Goal: Use online tool/utility: Utilize a website feature to perform a specific function

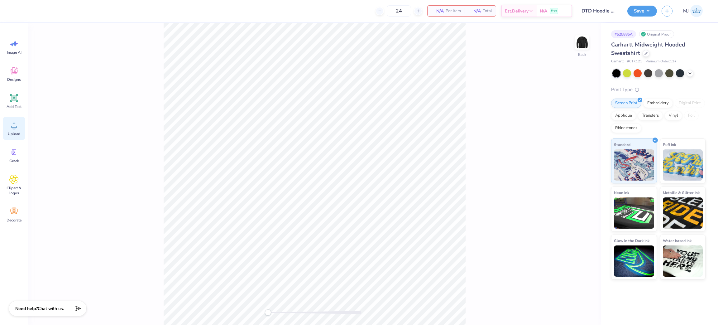
click at [13, 128] on circle at bounding box center [14, 127] width 4 height 4
click at [16, 128] on icon at bounding box center [13, 124] width 9 height 9
click at [13, 121] on icon at bounding box center [13, 124] width 9 height 9
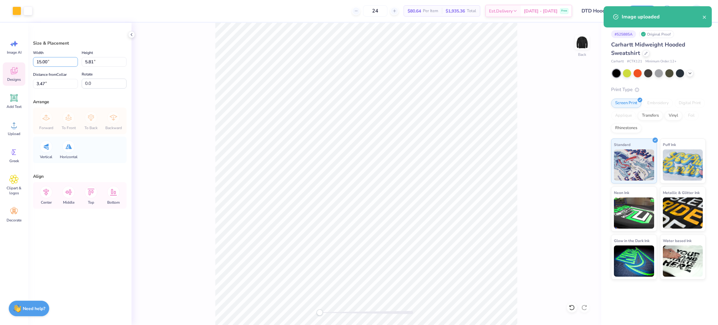
drag, startPoint x: 59, startPoint y: 65, endPoint x: 3, endPoint y: 67, distance: 56.1
click at [3, 67] on div "Art colors 24 $80.64 Per Item $1,935.36 Total Est. Delivery [DATE] - [DATE] Fre…" at bounding box center [359, 162] width 718 height 325
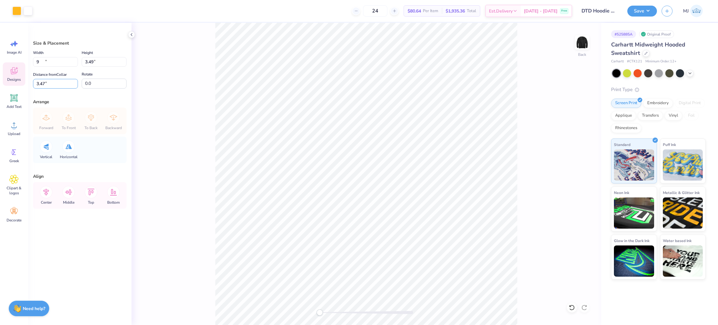
type input "9.00"
type input "3.49"
drag, startPoint x: 61, startPoint y: 81, endPoint x: 7, endPoint y: 85, distance: 54.7
click at [7, 85] on div "Art colors 24 $80.64 Per Item $1,935.36 Total Est. Delivery [DATE] - [DATE] Fre…" at bounding box center [359, 162] width 718 height 325
type input "3"
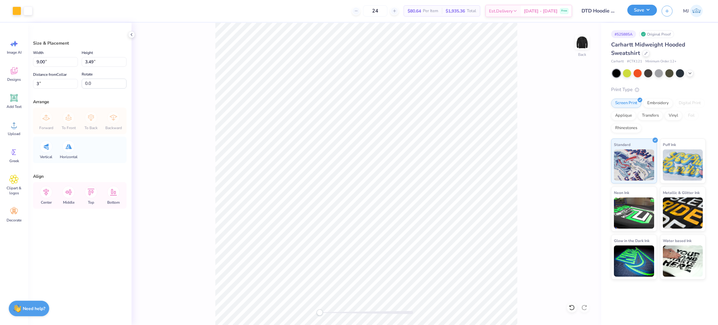
click at [645, 13] on button "Save" at bounding box center [642, 10] width 30 height 11
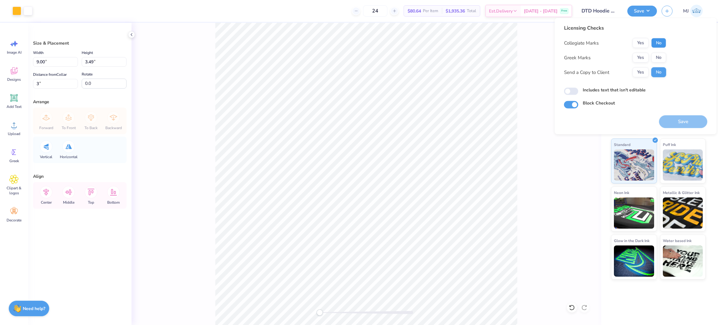
click at [661, 42] on button "No" at bounding box center [658, 43] width 15 height 10
click at [644, 54] on button "Yes" at bounding box center [640, 58] width 16 height 10
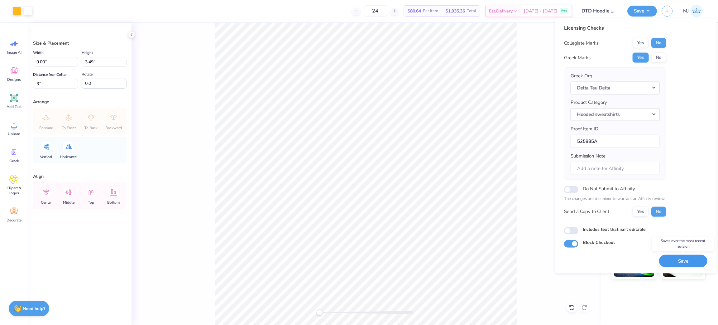
click at [677, 261] on button "Save" at bounding box center [683, 260] width 48 height 13
